Goal: Task Accomplishment & Management: Use online tool/utility

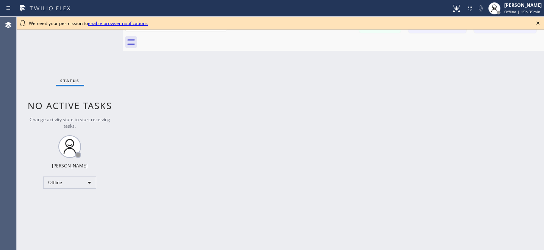
click at [539, 22] on icon at bounding box center [537, 23] width 9 height 9
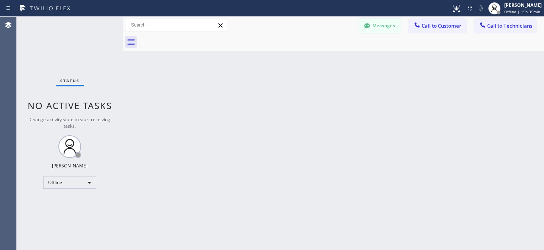
click at [376, 33] on button "Messages" at bounding box center [380, 26] width 42 height 14
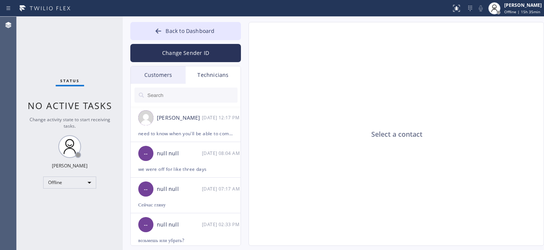
click at [372, 27] on div "Select a contact" at bounding box center [396, 134] width 295 height 224
drag, startPoint x: 161, startPoint y: 78, endPoint x: 175, endPoint y: 69, distance: 17.3
click at [160, 78] on div "Customers" at bounding box center [158, 74] width 55 height 17
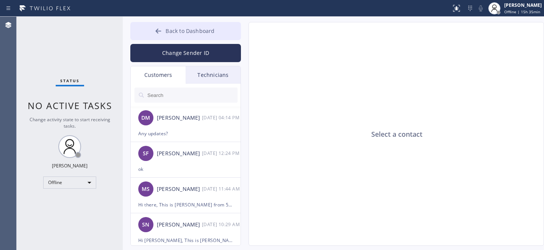
click at [171, 25] on button "Back to Dashboard" at bounding box center [185, 31] width 111 height 18
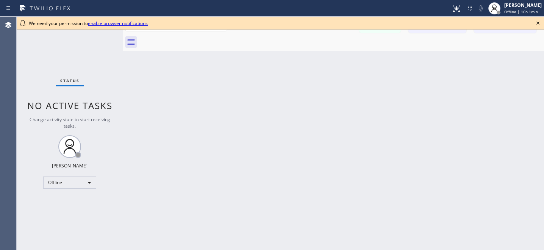
click at [538, 24] on icon at bounding box center [537, 23] width 9 height 9
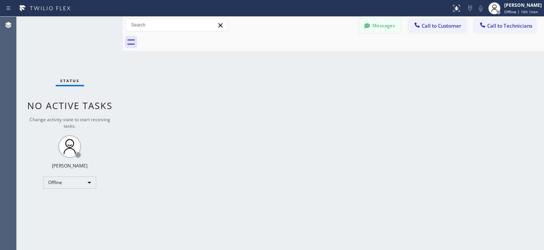
click at [381, 26] on button "Messages" at bounding box center [380, 26] width 42 height 14
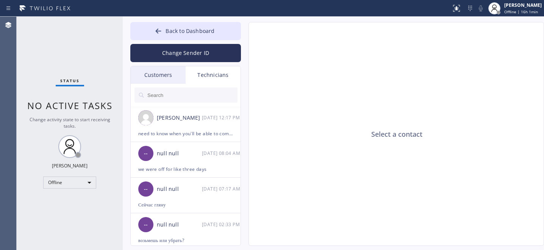
click at [164, 76] on div "Customers" at bounding box center [158, 74] width 55 height 17
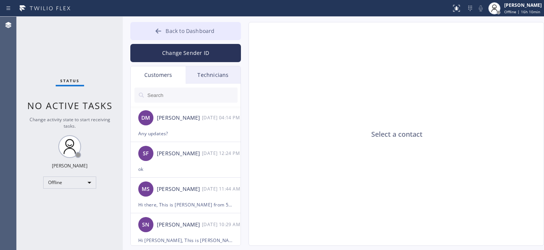
click at [193, 33] on span "Back to Dashboard" at bounding box center [189, 30] width 49 height 7
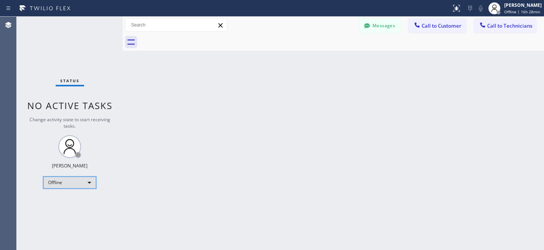
click at [75, 181] on div "Offline" at bounding box center [69, 182] width 53 height 12
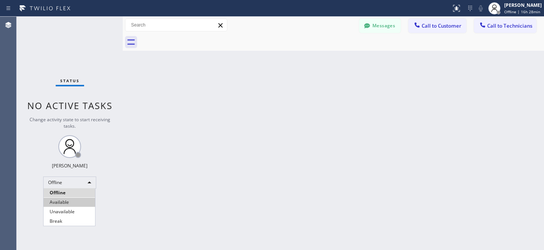
click at [70, 203] on li "Available" at bounding box center [69, 202] width 51 height 9
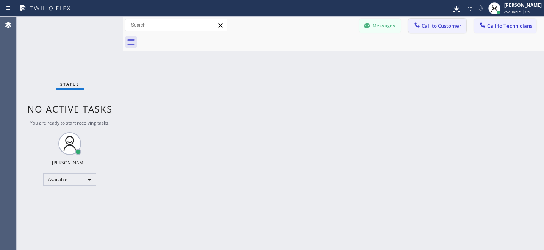
click at [444, 23] on span "Call to Customer" at bounding box center [441, 25] width 40 height 7
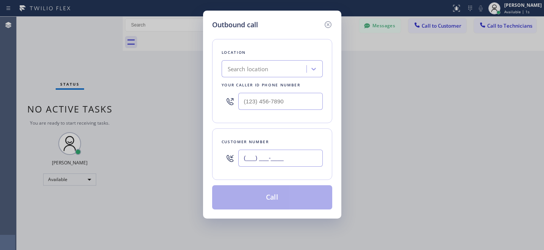
drag, startPoint x: 285, startPoint y: 154, endPoint x: 301, endPoint y: 149, distance: 17.0
click at [285, 154] on input "(___) ___-____" at bounding box center [280, 158] width 84 height 17
paste input "773) 600-8255"
type input "(773) 600-8255"
click at [270, 73] on div "Search location" at bounding box center [265, 68] width 83 height 13
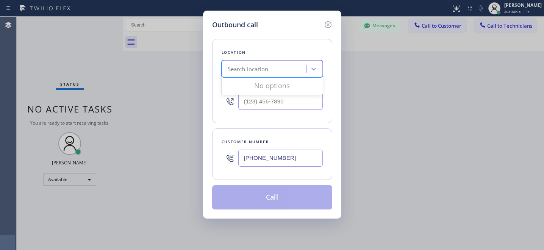
paste input "Calumet Heights Appliance Repair"
type input "Calumet Heights Appliance Repair"
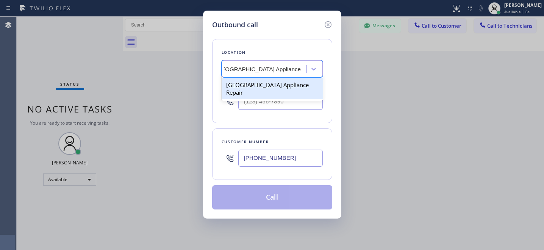
click at [263, 83] on div "Calumet Heights Appliance Repair" at bounding box center [272, 88] width 101 height 21
type input "(773) 830-4668"
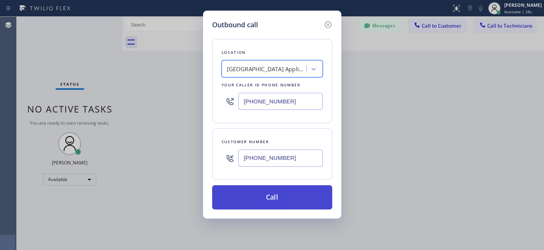
click at [287, 190] on button "Call" at bounding box center [272, 197] width 120 height 24
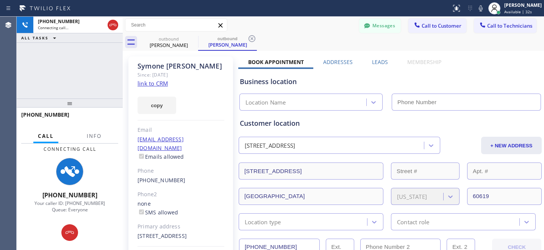
type input "(773) 830-4668"
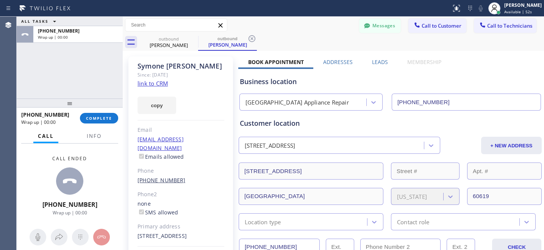
click at [158, 176] on link "(773) 600-8255" at bounding box center [161, 179] width 48 height 7
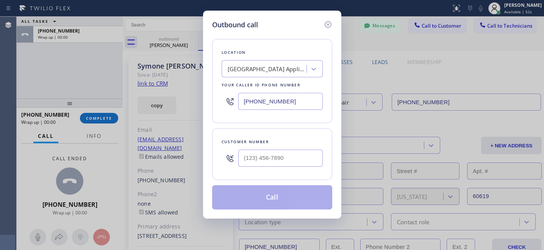
type input "(773) 600-8255"
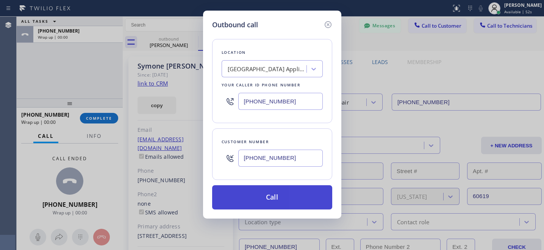
click at [290, 201] on button "Call" at bounding box center [272, 197] width 120 height 24
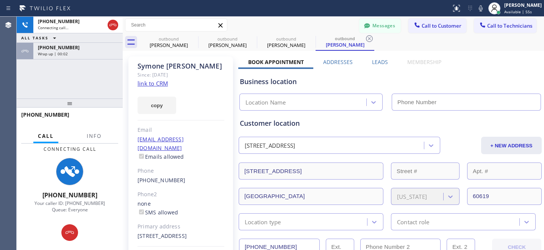
click at [369, 36] on icon at bounding box center [369, 38] width 9 height 9
click at [371, 38] on div "outbound Symone Walker outbound Symone Walker outbound Symone Walker" at bounding box center [341, 42] width 404 height 17
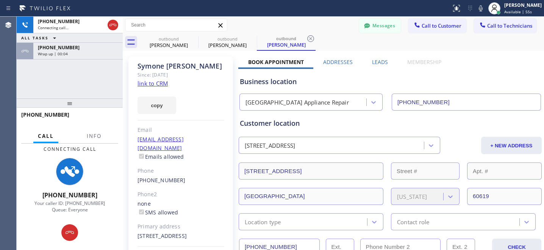
type input "(773) 830-4668"
click at [312, 39] on icon at bounding box center [310, 38] width 9 height 9
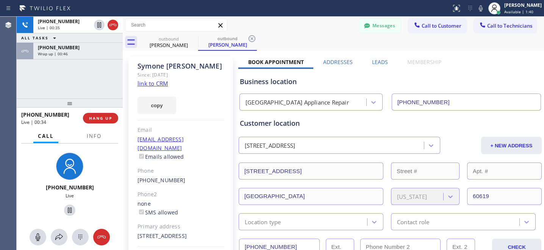
click at [288, 42] on div "outbound Symone Walker outbound Symone Walker" at bounding box center [341, 42] width 404 height 17
click at [107, 119] on span "HANG UP" at bounding box center [100, 117] width 23 height 5
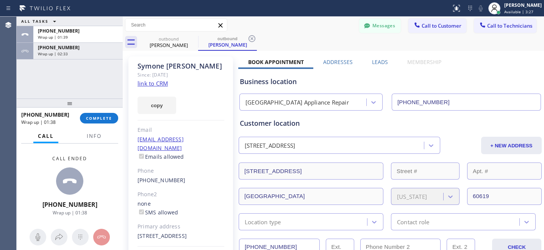
click at [253, 36] on icon at bounding box center [251, 38] width 9 height 9
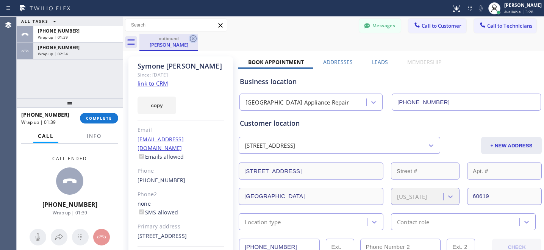
click at [194, 39] on icon at bounding box center [193, 38] width 7 height 7
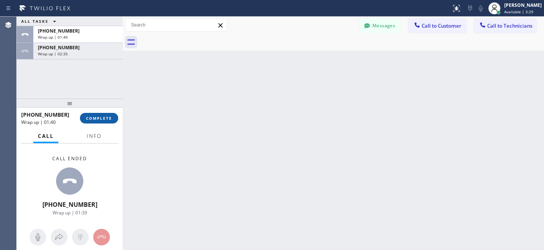
click at [111, 120] on span "COMPLETE" at bounding box center [99, 117] width 26 height 5
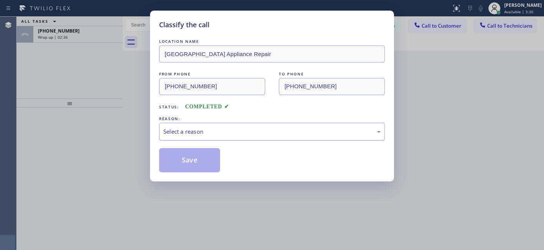
click at [245, 139] on div "Select a reason" at bounding box center [272, 132] width 226 height 18
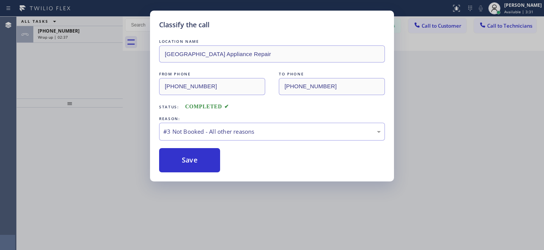
drag, startPoint x: 202, startPoint y: 161, endPoint x: 233, endPoint y: 167, distance: 31.4
click at [203, 161] on button "Save" at bounding box center [189, 160] width 61 height 24
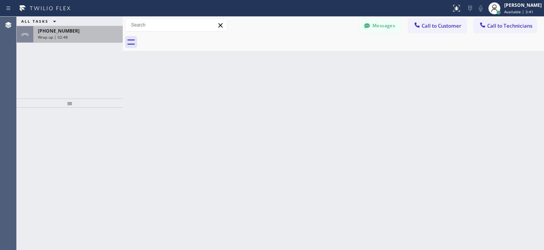
click at [94, 35] on div "Wrap up | 02:48" at bounding box center [78, 36] width 80 height 5
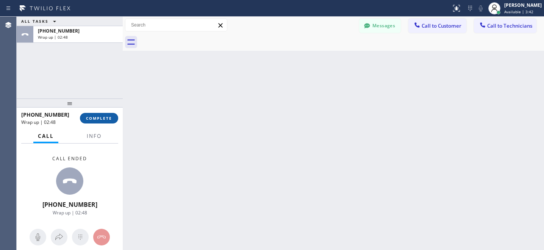
click at [108, 113] on button "COMPLETE" at bounding box center [99, 118] width 38 height 11
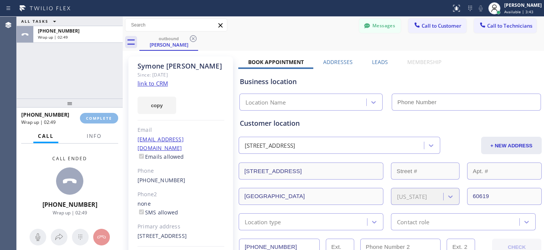
click at [119, 112] on div "+17736008255 Wrap up | 02:49 COMPLETE" at bounding box center [70, 118] width 106 height 21
type input "(773) 830-4668"
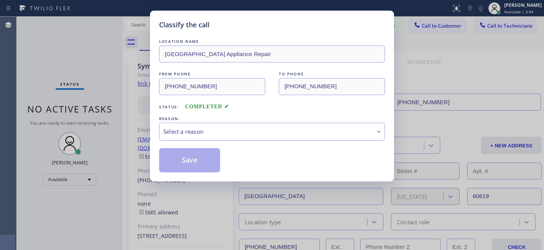
click at [239, 135] on div "Select a reason" at bounding box center [271, 131] width 217 height 9
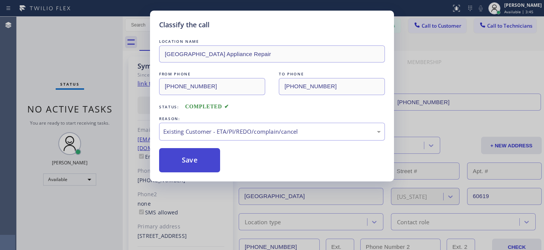
click at [204, 169] on button "Save" at bounding box center [189, 160] width 61 height 24
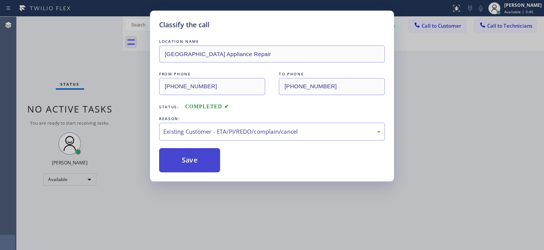
drag, startPoint x: 200, startPoint y: 159, endPoint x: 207, endPoint y: 154, distance: 9.0
click at [200, 159] on button "Save" at bounding box center [189, 160] width 61 height 24
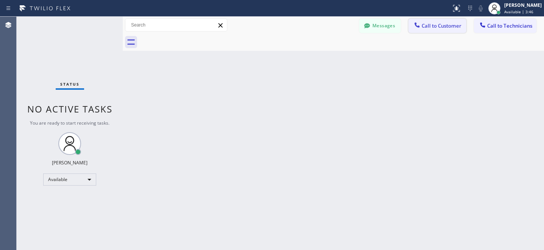
drag, startPoint x: 436, startPoint y: 22, endPoint x: 363, endPoint y: 67, distance: 86.1
click at [436, 22] on button "Call to Customer" at bounding box center [437, 26] width 58 height 14
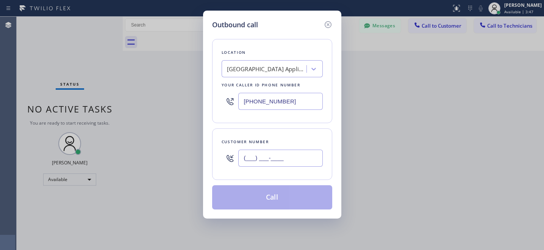
drag, startPoint x: 290, startPoint y: 154, endPoint x: 301, endPoint y: 154, distance: 11.7
click at [294, 154] on input "(___) ___-____" at bounding box center [280, 158] width 84 height 17
paste input "312) 200-6370"
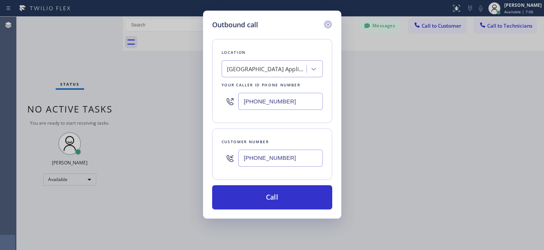
click at [327, 22] on icon at bounding box center [327, 24] width 9 height 9
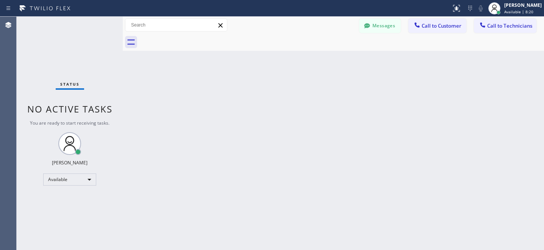
click at [260, 78] on div "Back to Dashboard Change Sender ID Customers Technicians DM Dalila Mercado 09/1…" at bounding box center [333, 133] width 421 height 233
click at [76, 173] on div "Available" at bounding box center [69, 179] width 53 height 12
click at [69, 191] on li "Offline" at bounding box center [69, 189] width 51 height 9
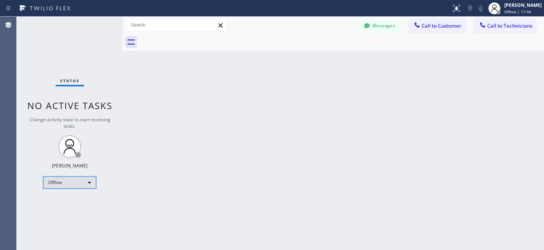
click at [71, 179] on div "Offline" at bounding box center [69, 182] width 53 height 12
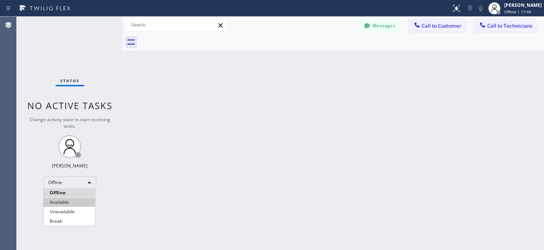
click at [67, 200] on li "Available" at bounding box center [69, 202] width 51 height 9
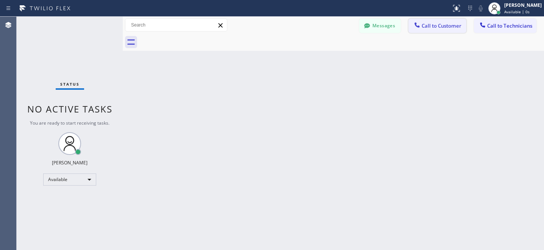
click at [436, 30] on button "Call to Customer" at bounding box center [437, 26] width 58 height 14
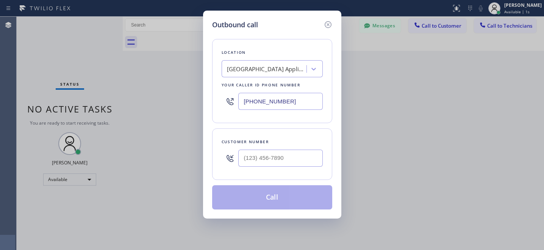
drag, startPoint x: 300, startPoint y: 176, endPoint x: 303, endPoint y: 170, distance: 6.4
click at [300, 175] on div "Customer number" at bounding box center [272, 153] width 120 height 51
click at [300, 160] on input "(___) ___-____" at bounding box center [280, 158] width 84 height 17
paste input "562) 394-2469"
type input "(562) 394-2469"
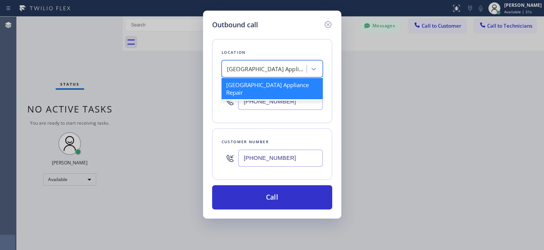
click at [271, 64] on div "Calumet Heights Appliance Repair" at bounding box center [265, 68] width 83 height 13
paste input "Subzero Repair Professionals (Sacramento , Google Ads)"
type input "Subzero Repair Professionals (Sacramento , Google Ads)"
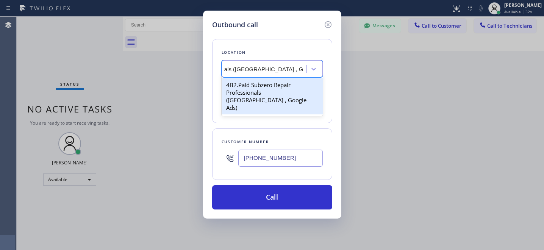
click at [259, 88] on div "4B2.Paid Subzero Repair Professionals (Sacramento , Google Ads)" at bounding box center [272, 96] width 101 height 36
type input "(916) 515-7318"
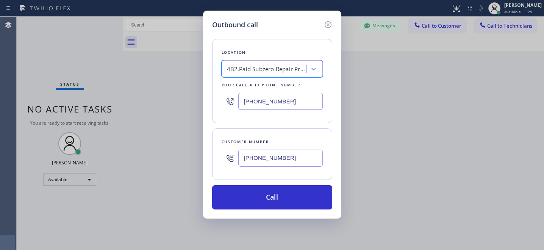
scroll to position [0, 1]
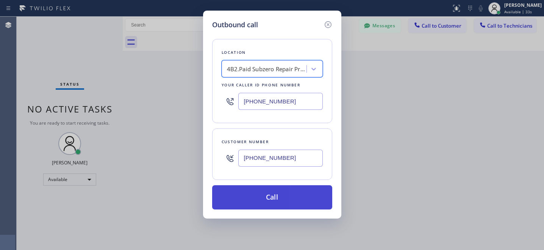
click at [315, 202] on button "Call" at bounding box center [272, 197] width 120 height 24
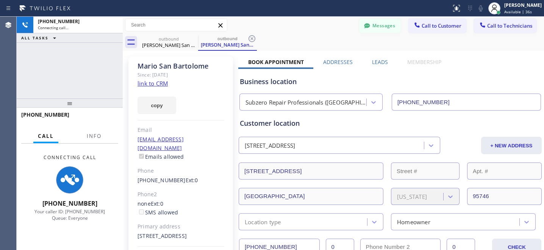
type input "(916) 515-7318"
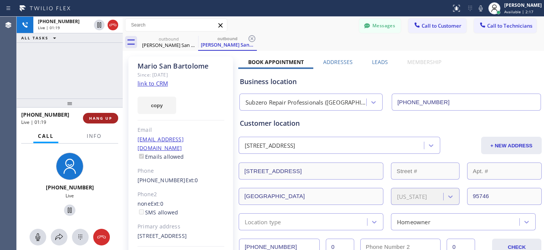
click at [107, 119] on span "HANG UP" at bounding box center [100, 117] width 23 height 5
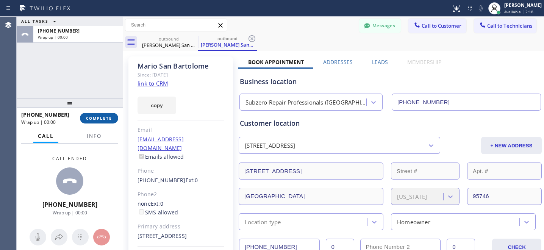
click at [107, 117] on span "COMPLETE" at bounding box center [99, 117] width 26 height 5
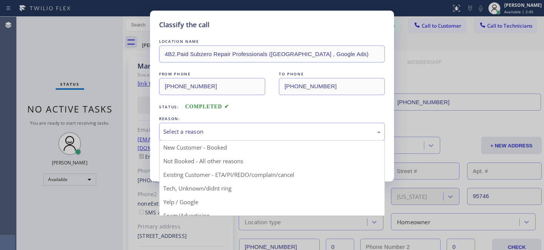
click at [258, 139] on div "Select a reason" at bounding box center [272, 132] width 226 height 18
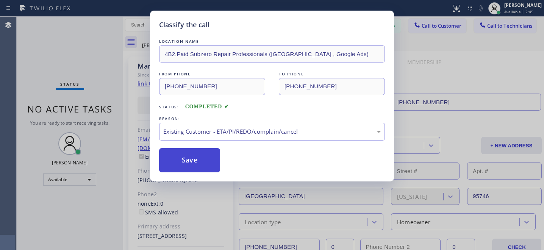
click at [201, 164] on button "Save" at bounding box center [189, 160] width 61 height 24
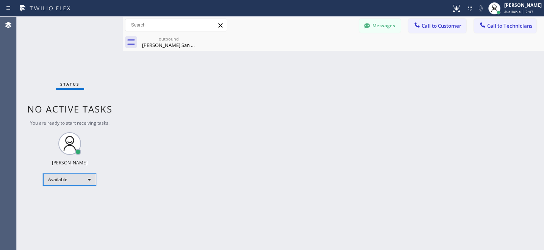
click at [72, 177] on div "Available" at bounding box center [69, 179] width 53 height 12
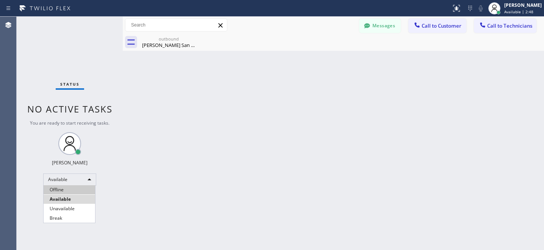
click at [66, 190] on li "Offline" at bounding box center [69, 189] width 51 height 9
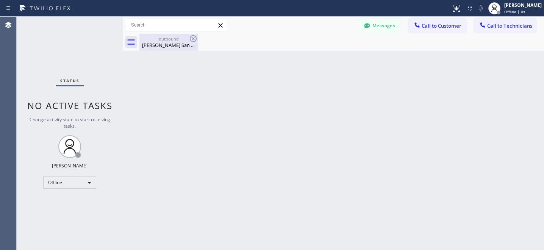
drag, startPoint x: 169, startPoint y: 38, endPoint x: 184, endPoint y: 40, distance: 14.5
click at [169, 38] on div "outbound" at bounding box center [168, 39] width 57 height 6
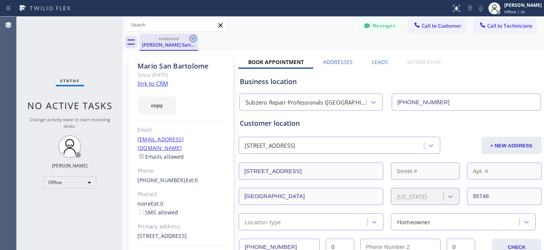
click at [193, 39] on icon at bounding box center [193, 38] width 7 height 7
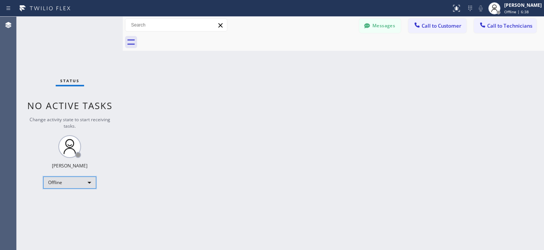
click at [74, 184] on div "Offline" at bounding box center [69, 182] width 53 height 12
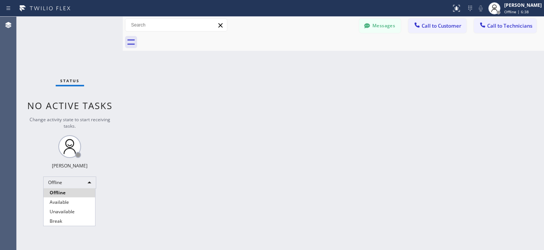
drag, startPoint x: 60, startPoint y: 200, endPoint x: 181, endPoint y: 155, distance: 128.4
click at [61, 200] on li "Available" at bounding box center [69, 202] width 51 height 9
click at [441, 20] on button "Call to Customer" at bounding box center [437, 26] width 58 height 14
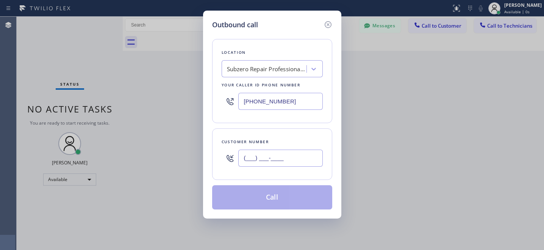
click at [286, 160] on input "(___) ___-____" at bounding box center [280, 158] width 84 height 17
paste input "619) 937-5244"
type input "(619) 937-5244"
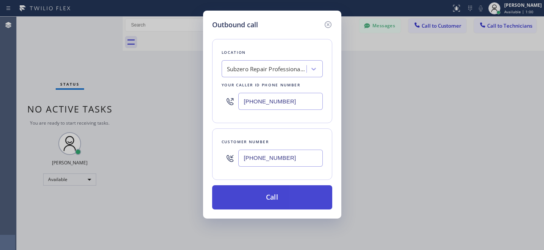
click at [309, 207] on button "Call" at bounding box center [272, 197] width 120 height 24
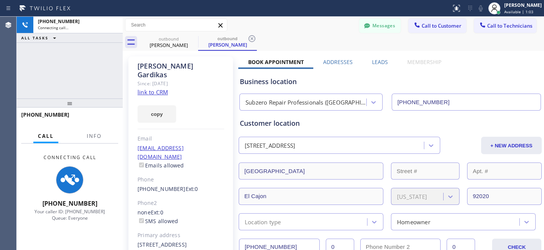
type input "(916) 515-7318"
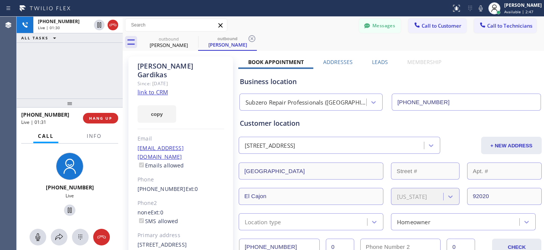
click at [282, 33] on div "Messages Call to Customer Call to Technicians Outbound call Location Subzero Re…" at bounding box center [333, 25] width 421 height 17
click at [106, 120] on button "HANG UP" at bounding box center [100, 118] width 35 height 11
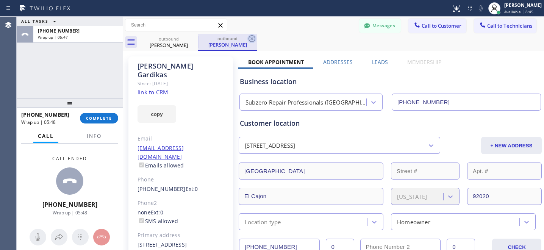
click at [254, 39] on icon at bounding box center [251, 38] width 9 height 9
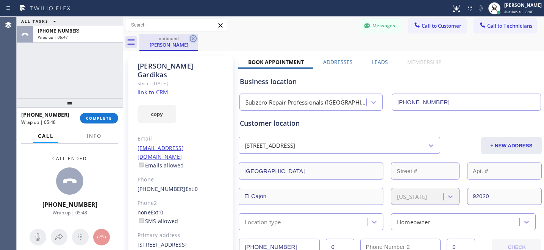
click at [190, 39] on icon at bounding box center [193, 38] width 7 height 7
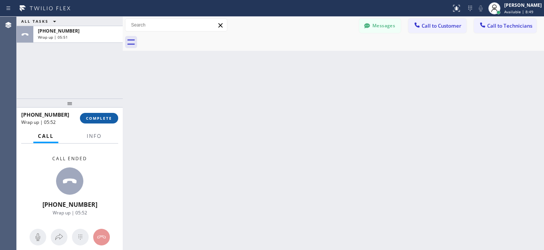
click at [98, 123] on button "COMPLETE" at bounding box center [99, 118] width 38 height 11
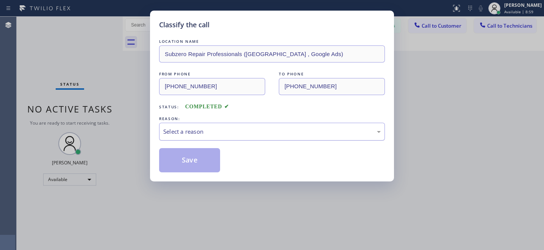
click at [214, 128] on div "Select a reason" at bounding box center [271, 131] width 217 height 9
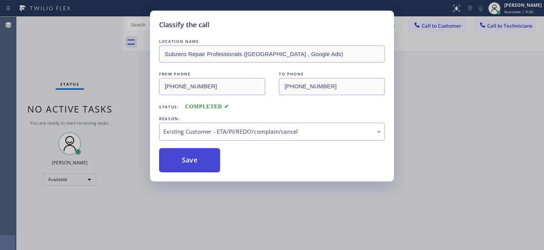
click at [206, 165] on button "Save" at bounding box center [189, 160] width 61 height 24
click at [70, 179] on div "Classify the call LOCATION NAME Subzero Repair Professionals (Sacramento , Goog…" at bounding box center [272, 125] width 544 height 250
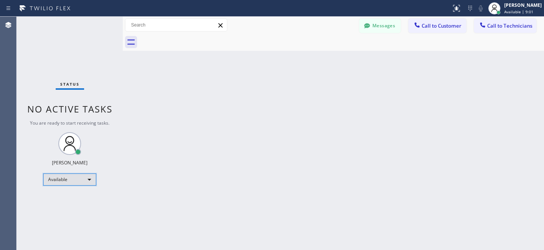
click at [72, 176] on div "Available" at bounding box center [69, 179] width 53 height 12
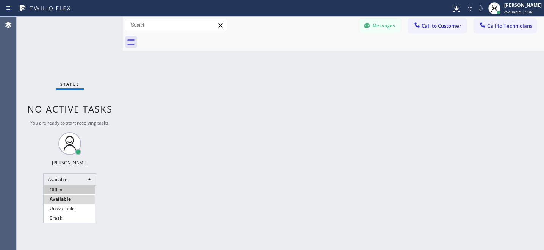
click at [68, 187] on li "Offline" at bounding box center [69, 189] width 51 height 9
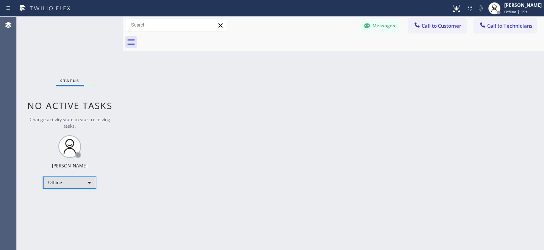
click at [68, 185] on div "Offline" at bounding box center [69, 182] width 53 height 12
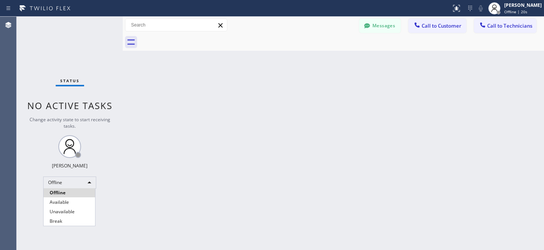
drag, startPoint x: 70, startPoint y: 201, endPoint x: 86, endPoint y: 190, distance: 19.4
click at [70, 201] on li "Available" at bounding box center [69, 202] width 51 height 9
click at [443, 22] on button "Call to Customer" at bounding box center [437, 26] width 58 height 14
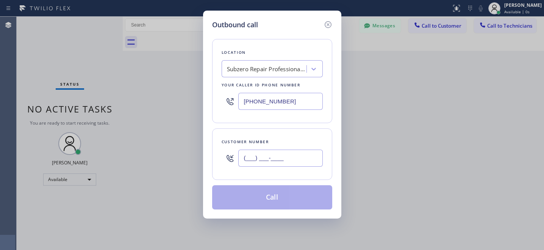
click at [299, 157] on input "(___) ___-____" at bounding box center [280, 158] width 84 height 17
paste input "516) 526-7235"
type input "(516) 526-7235"
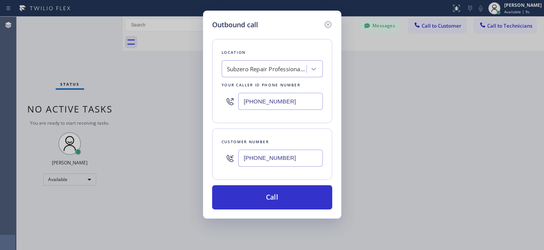
click at [279, 70] on div "Subzero Repair Professionals (Sacramento , Google Ads)" at bounding box center [267, 69] width 80 height 9
paste input "Subzero Repair Professionals"
type input "Subzero Repair Professionals"
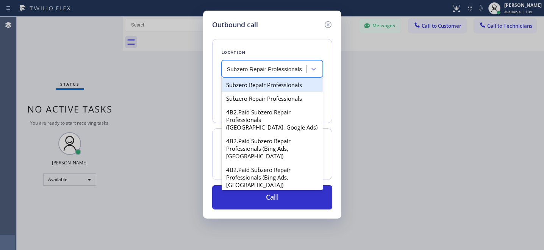
click at [260, 88] on div "Subzero Repair Professionals" at bounding box center [272, 85] width 101 height 14
type input "(877) 414-7264"
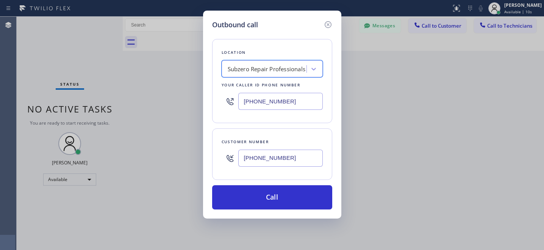
scroll to position [0, 0]
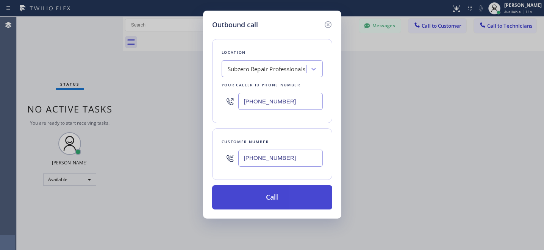
click at [311, 197] on button "Call" at bounding box center [272, 197] width 120 height 24
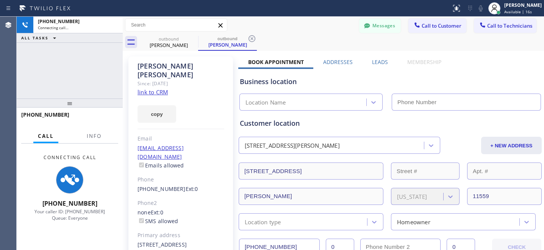
type input "(877) 414-7264"
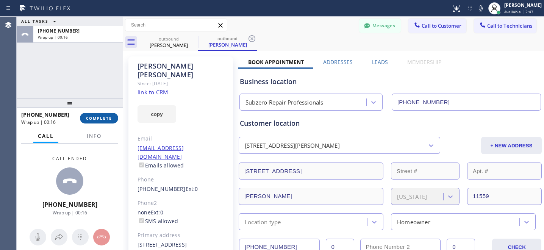
click at [108, 120] on span "COMPLETE" at bounding box center [99, 117] width 26 height 5
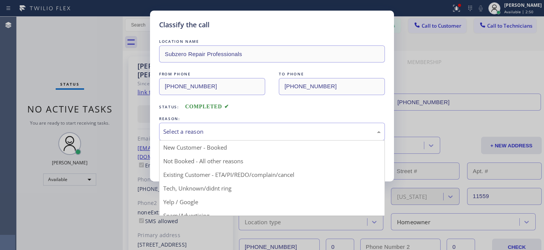
click at [225, 129] on div "Select a reason" at bounding box center [271, 131] width 217 height 9
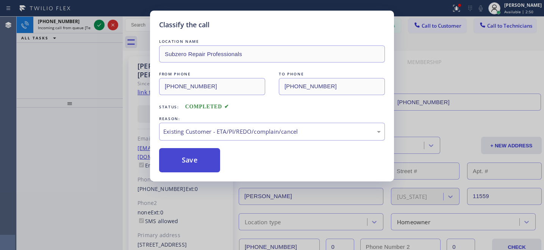
drag, startPoint x: 231, startPoint y: 170, endPoint x: 214, endPoint y: 167, distance: 17.5
click at [202, 161] on button "Save" at bounding box center [189, 160] width 61 height 24
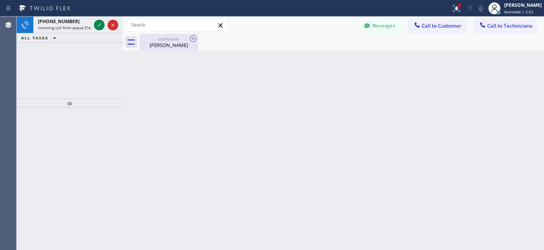
click at [166, 44] on div "Michael Feinberg" at bounding box center [168, 45] width 57 height 7
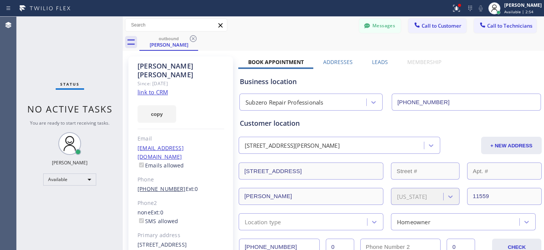
click at [159, 185] on link "(516) 526-7235" at bounding box center [161, 188] width 48 height 7
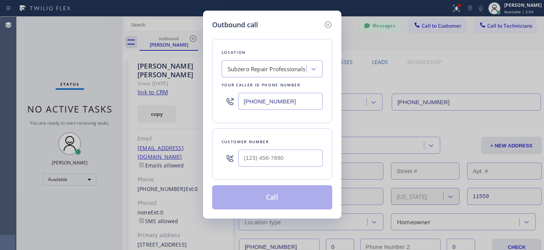
type input "(516) 526-7235"
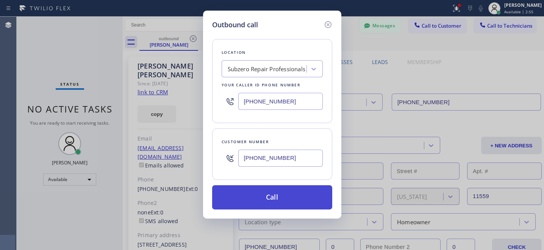
click at [284, 201] on button "Call" at bounding box center [272, 197] width 120 height 24
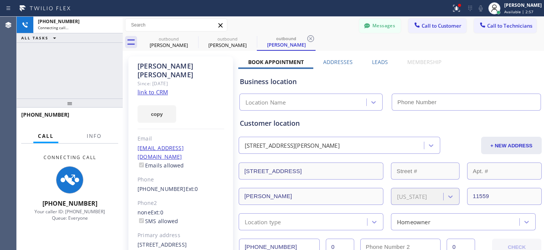
type input "(877) 414-7264"
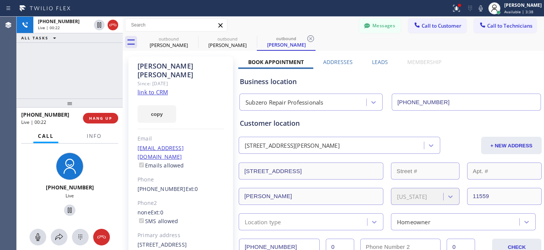
click at [334, 26] on div "Messages Call to Customer Call to Technicians Outbound call Location Subzero Re…" at bounding box center [333, 25] width 421 height 13
click at [334, 29] on div "Messages Call to Customer Call to Technicians Outbound call Location Subzero Re…" at bounding box center [333, 25] width 421 height 13
click at [103, 119] on span "HANG UP" at bounding box center [100, 117] width 23 height 5
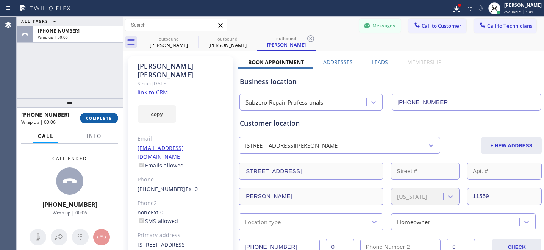
click at [104, 117] on span "COMPLETE" at bounding box center [99, 117] width 26 height 5
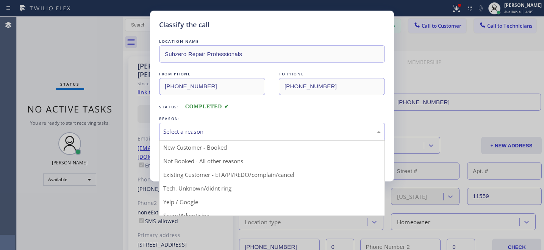
click at [232, 138] on div "Select a reason" at bounding box center [272, 132] width 226 height 18
drag, startPoint x: 226, startPoint y: 167, endPoint x: 225, endPoint y: 171, distance: 4.4
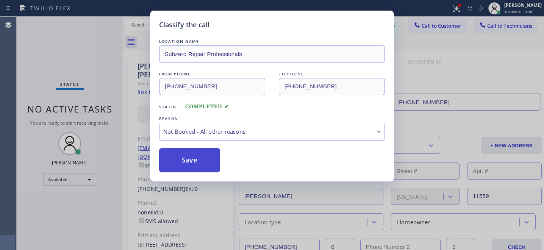
click at [206, 157] on button "Save" at bounding box center [189, 160] width 61 height 24
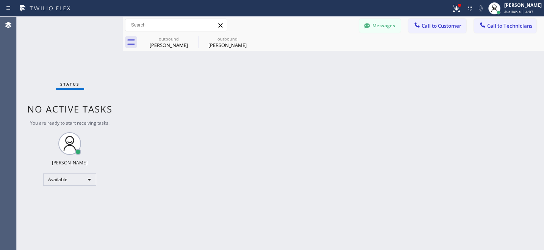
click at [137, 51] on div "Back to Dashboard Change Sender ID Customers Technicians DM Dalila Mercado 09/1…" at bounding box center [333, 133] width 421 height 233
click at [0, 0] on icon at bounding box center [0, 0] width 0 height 0
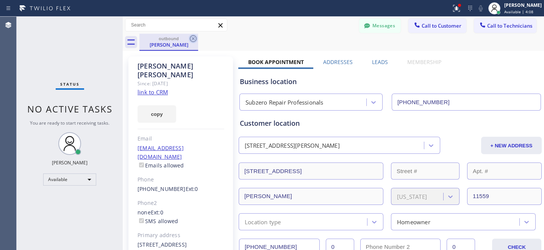
click at [192, 39] on icon at bounding box center [193, 38] width 7 height 7
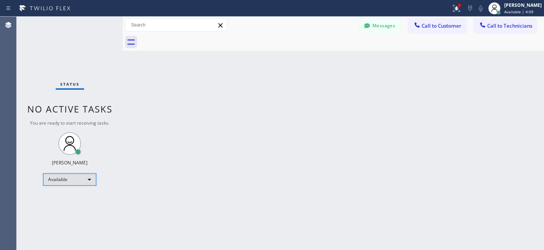
click at [68, 183] on div "Available" at bounding box center [69, 179] width 53 height 12
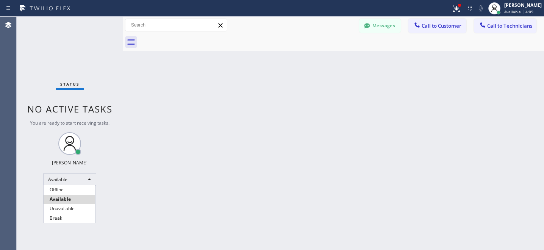
drag, startPoint x: 67, startPoint y: 190, endPoint x: 196, endPoint y: 217, distance: 132.3
click at [67, 190] on li "Offline" at bounding box center [69, 189] width 51 height 9
